Goal: Find specific page/section: Find specific page/section

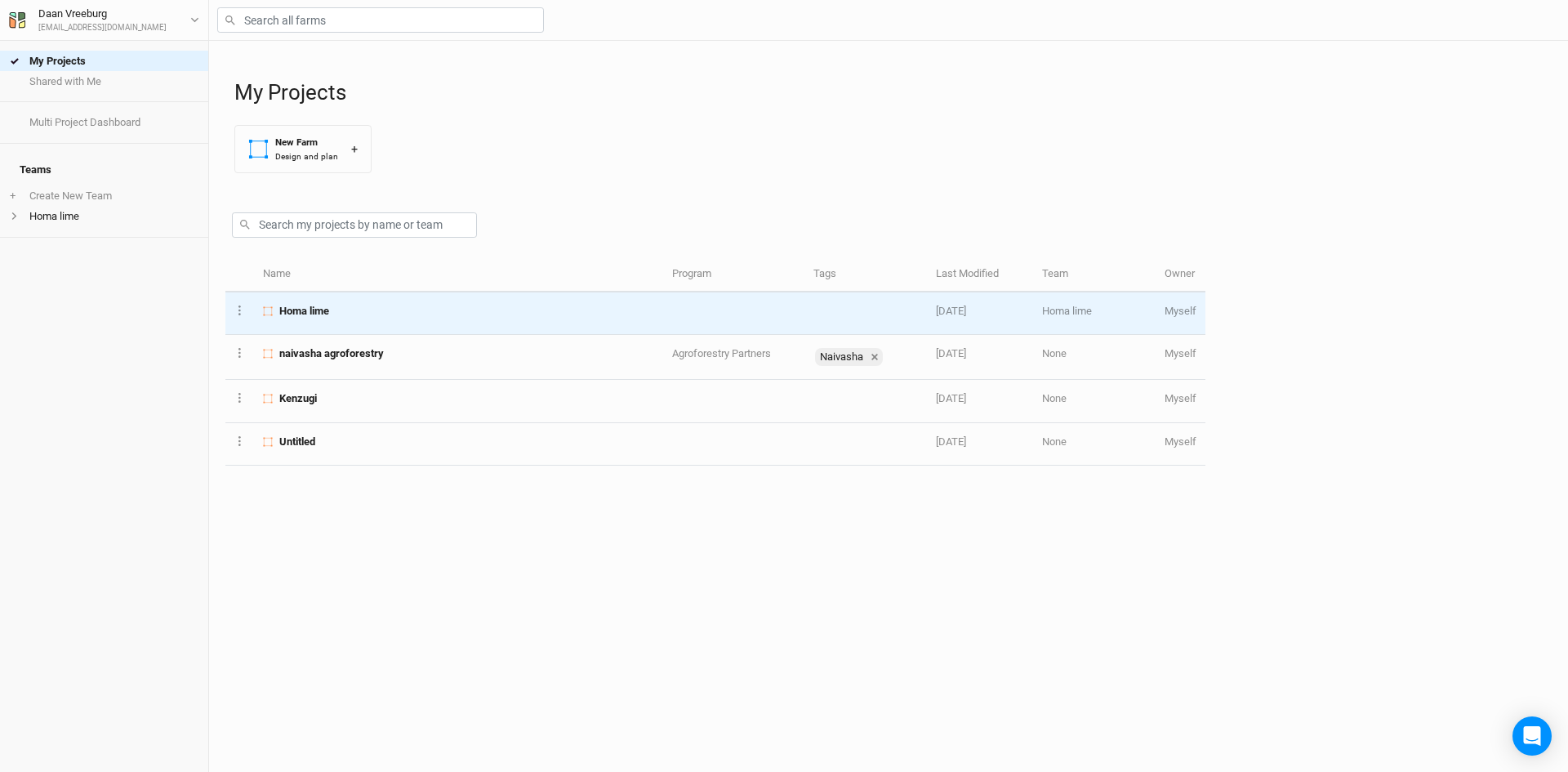
click at [290, 300] on td "Homa lime" at bounding box center [458, 314] width 409 height 43
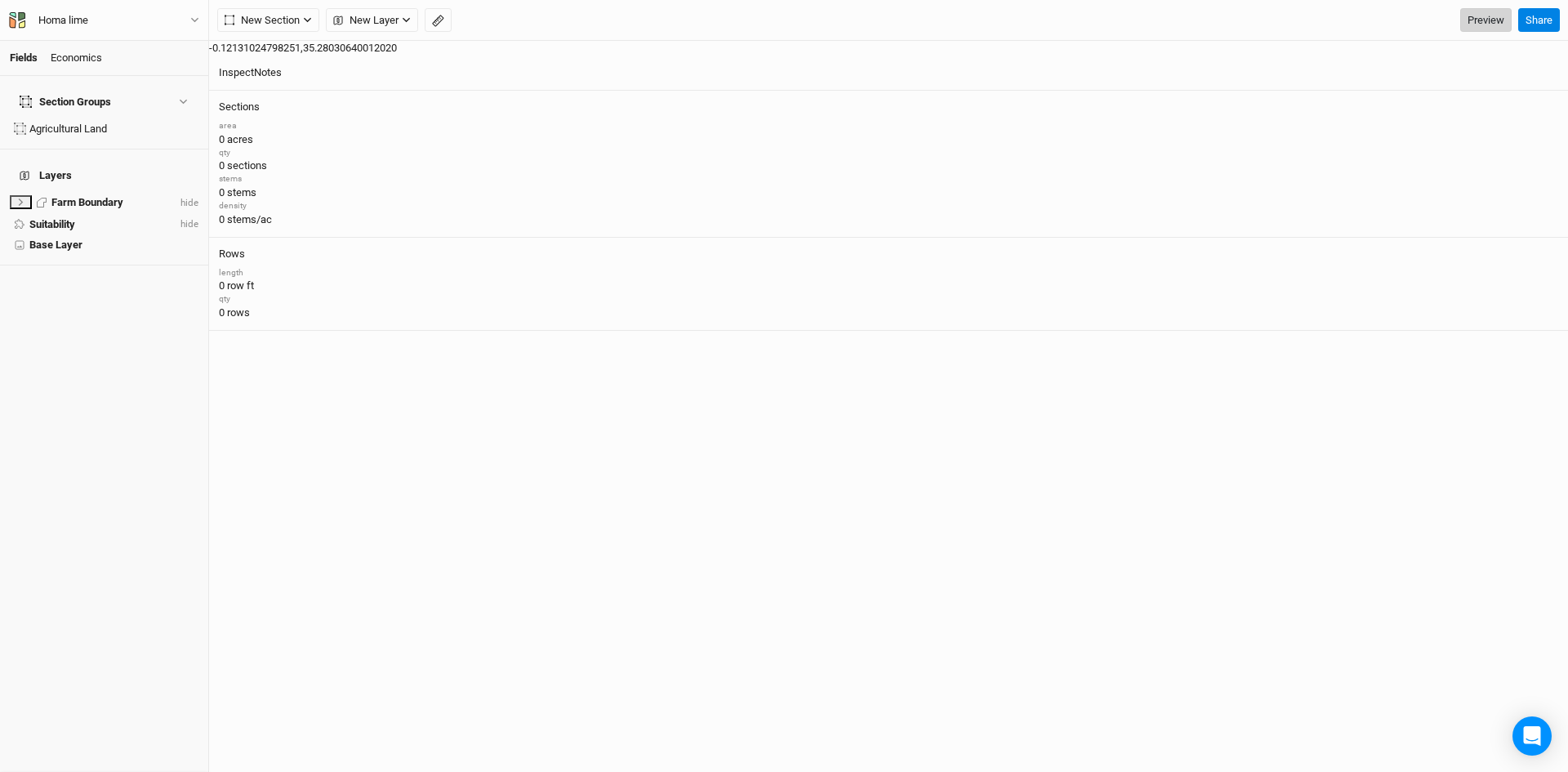
click at [1480, 16] on link "Preview" at bounding box center [1485, 20] width 52 height 25
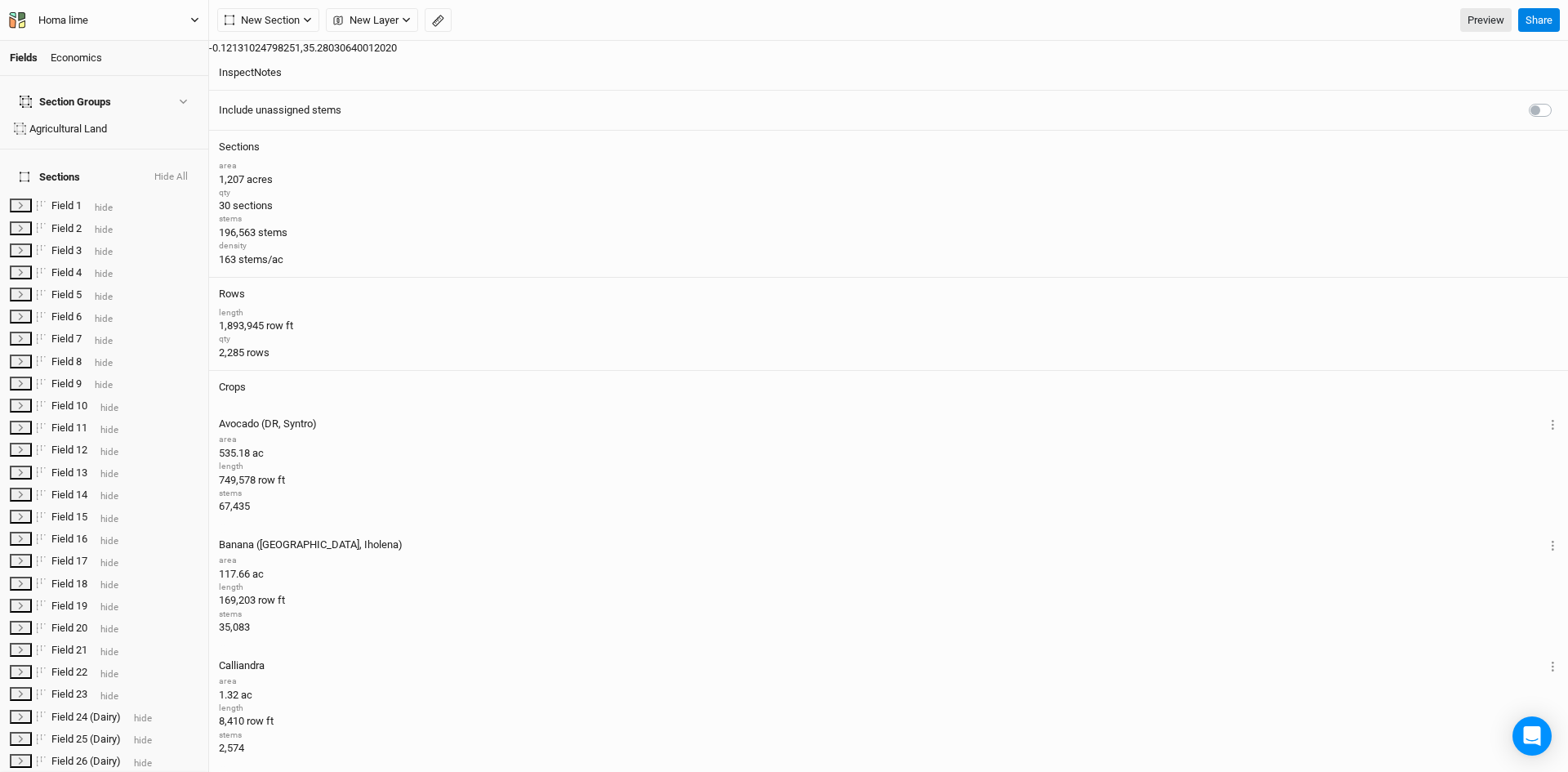
click at [189, 13] on button "Homa lime" at bounding box center [104, 20] width 191 height 18
click at [165, 128] on button "Metric" at bounding box center [157, 130] width 44 height 25
click at [1489, 23] on link "Preview" at bounding box center [1485, 20] width 52 height 25
